Goal: Obtain resource: Download file/media

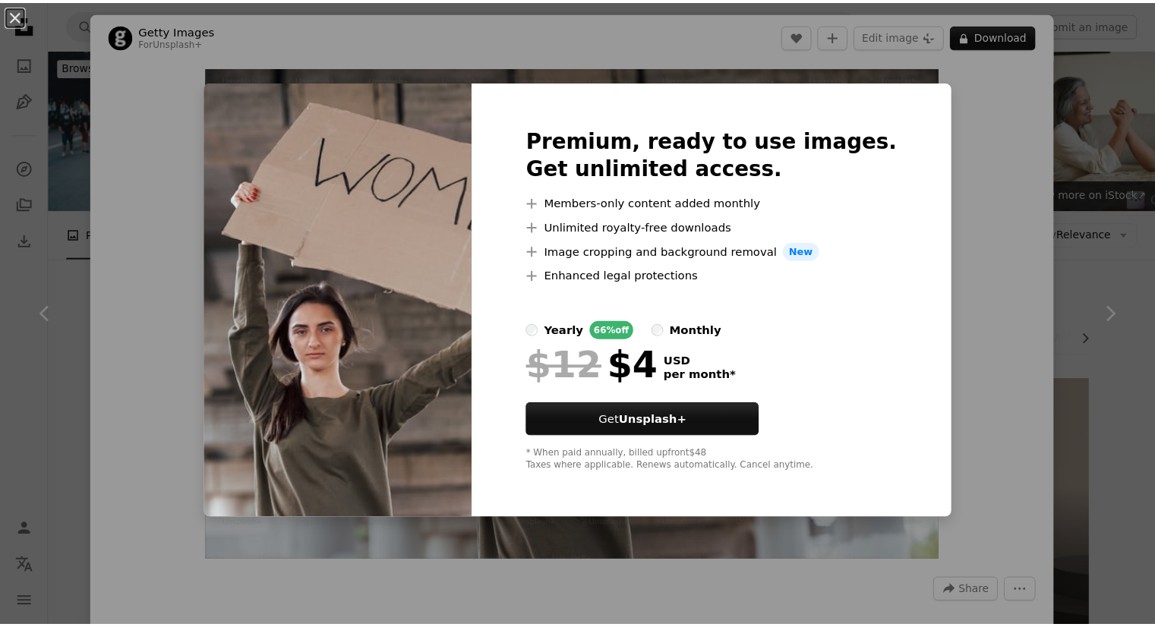
scroll to position [1941, 0]
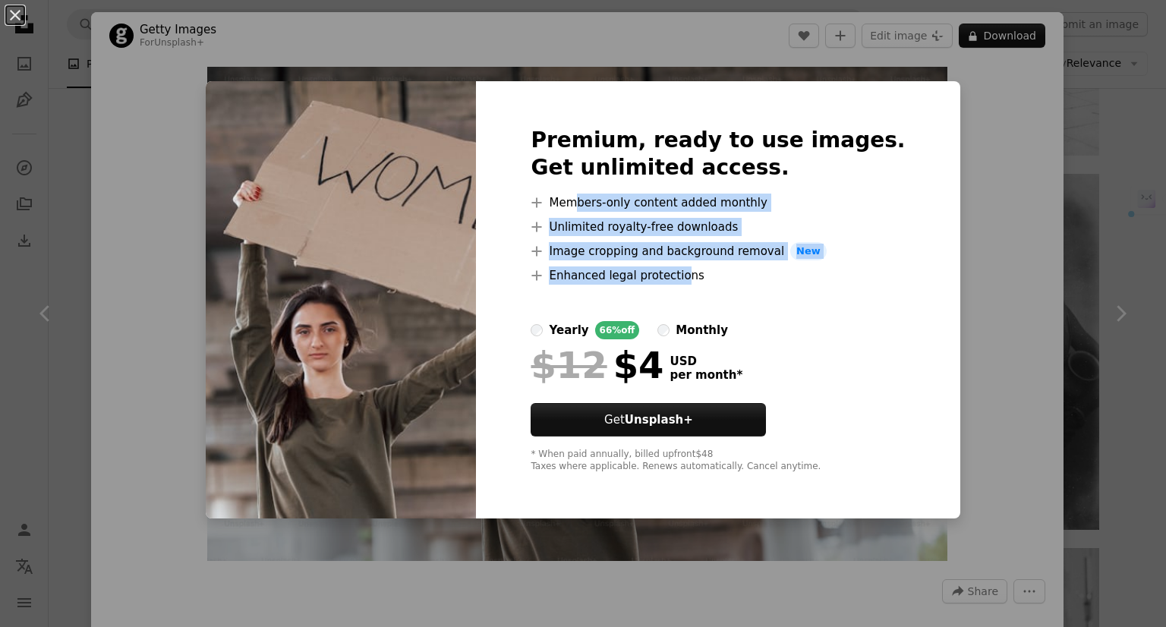
drag, startPoint x: 601, startPoint y: 204, endPoint x: 702, endPoint y: 276, distance: 124.6
click at [702, 276] on ul "A plus sign Members-only content added monthly A plus sign Unlimited royalty-fr…" at bounding box center [718, 239] width 374 height 91
click at [702, 276] on li "A plus sign Enhanced legal protections" at bounding box center [718, 276] width 374 height 18
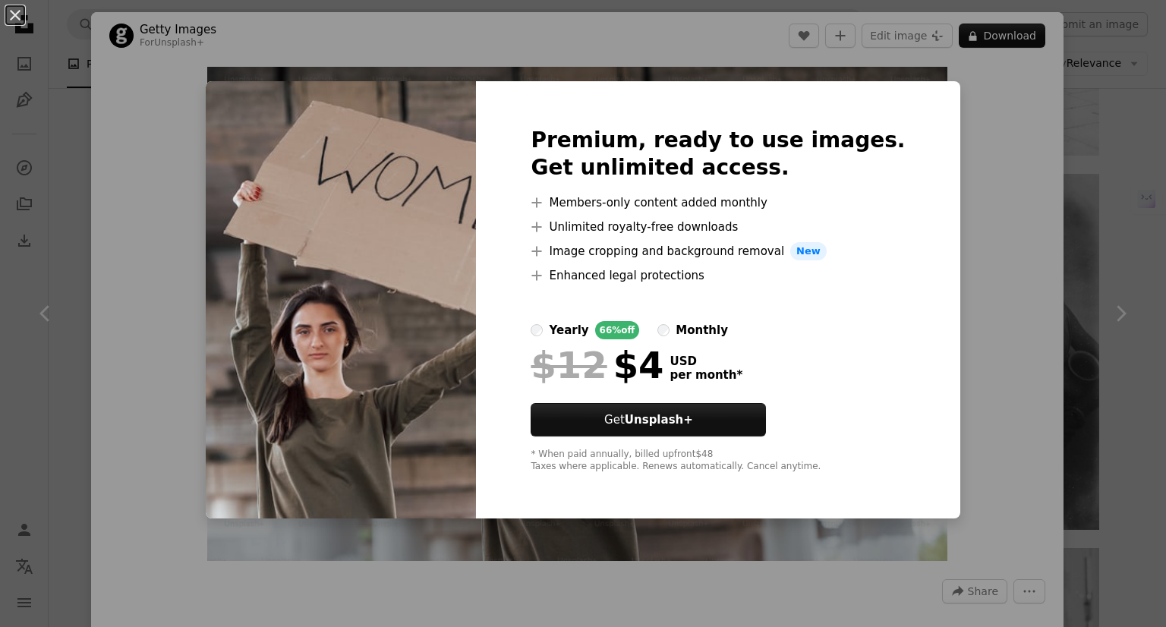
click at [964, 153] on div "An X shape Premium, ready to use images. Get unlimited access. A plus sign Memb…" at bounding box center [583, 313] width 1166 height 627
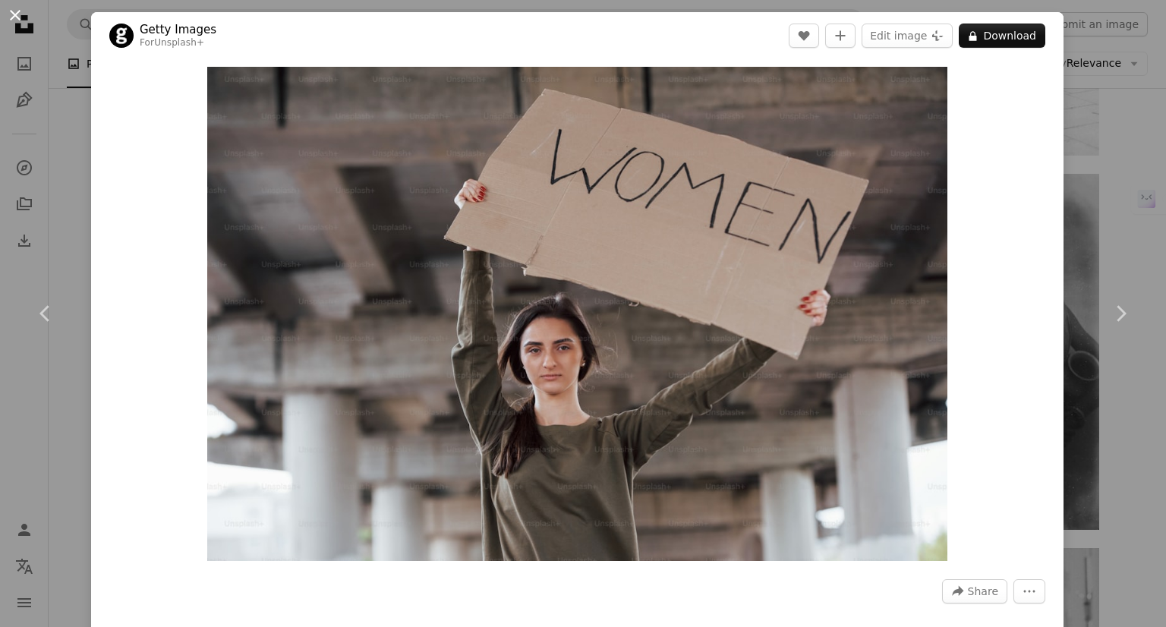
click at [9, 12] on button "An X shape" at bounding box center [15, 15] width 18 height 18
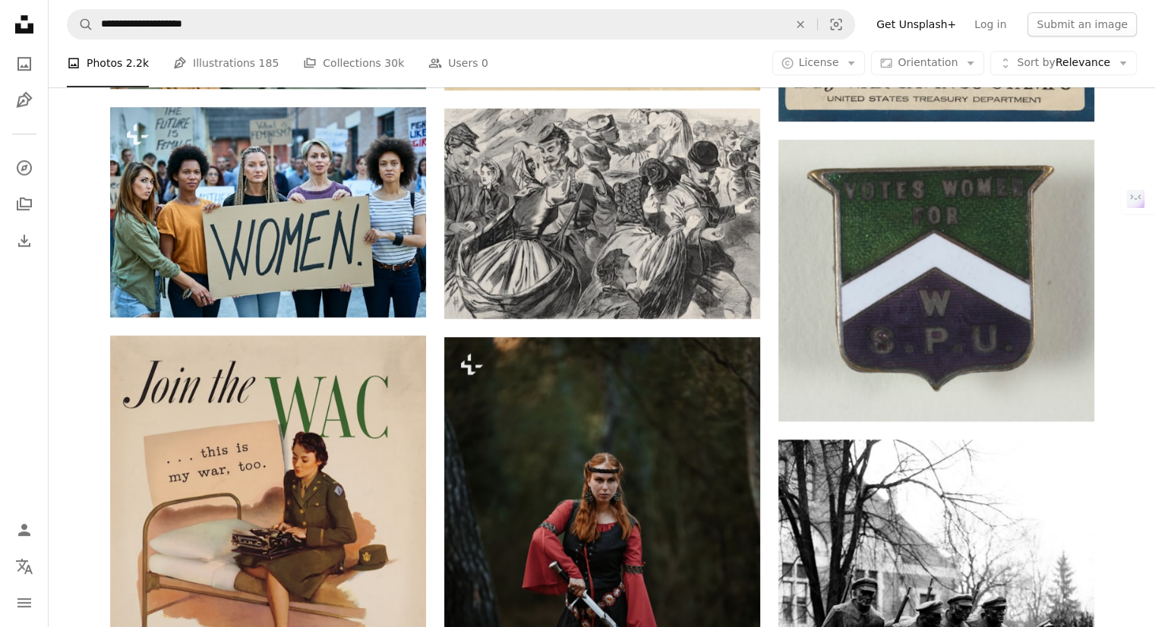
scroll to position [1177, 0]
